Goal: Navigation & Orientation: Go to known website

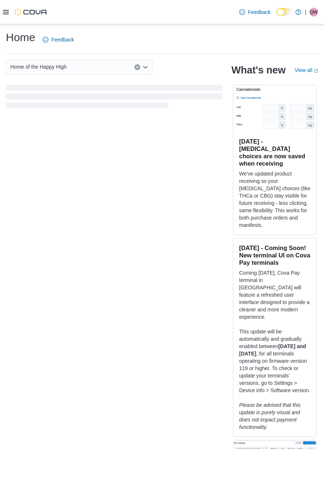
click at [314, 13] on span "QW" at bounding box center [314, 12] width 8 height 9
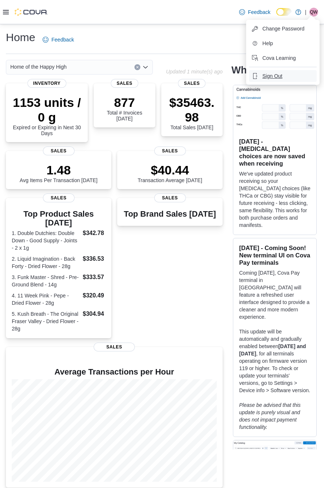
click at [275, 76] on span "Sign Out" at bounding box center [272, 75] width 20 height 7
